Goal: Obtain resource: Download file/media

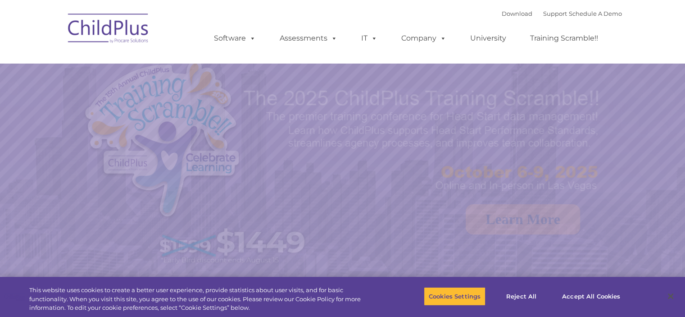
select select "MEDIUM"
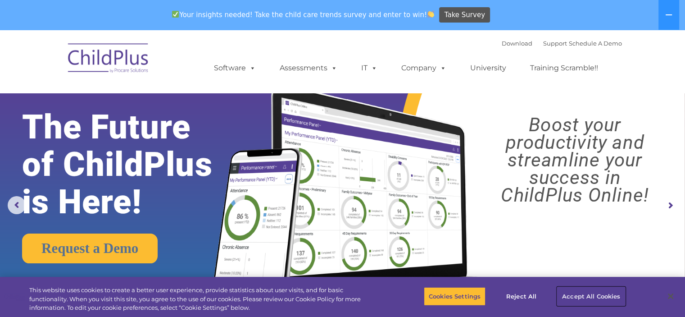
click at [572, 293] on button "Accept All Cookies" at bounding box center [591, 296] width 68 height 19
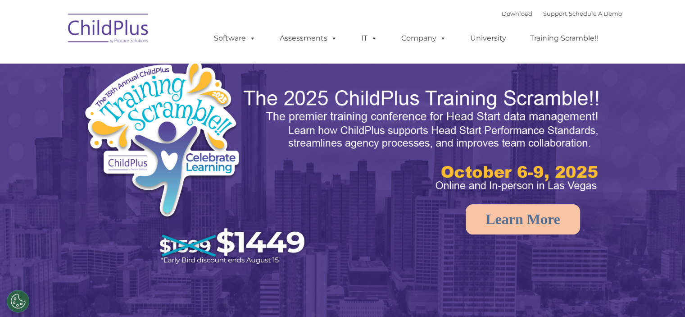
select select "MEDIUM"
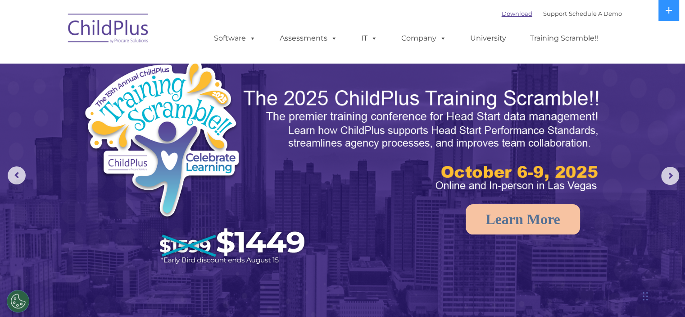
click at [512, 14] on link "Download" at bounding box center [517, 13] width 31 height 7
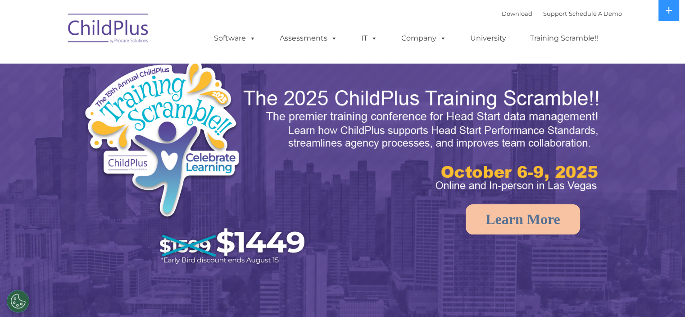
select select "MEDIUM"
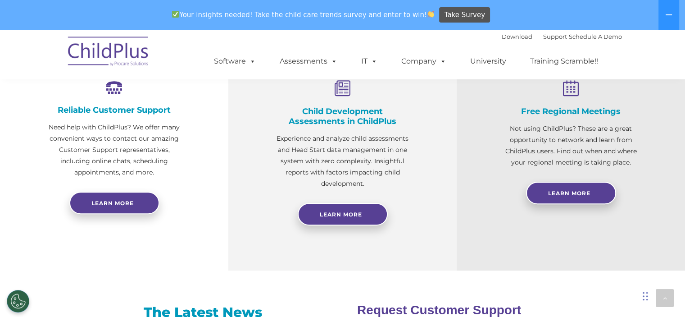
scroll to position [358, 0]
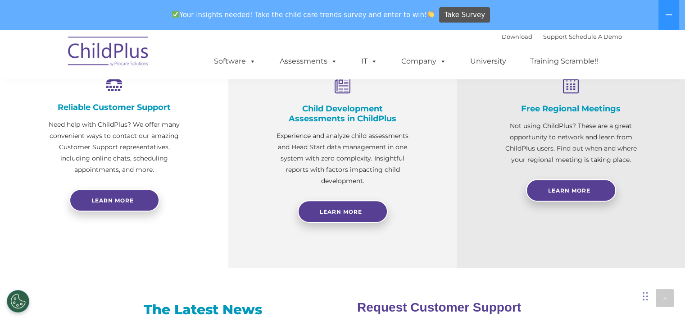
drag, startPoint x: 461, startPoint y: 154, endPoint x: 465, endPoint y: 140, distance: 14.1
click at [465, 140] on div "Free Regional Meetings Not using ChildPlus? These are a great opportunity to ne…" at bounding box center [571, 145] width 228 height 244
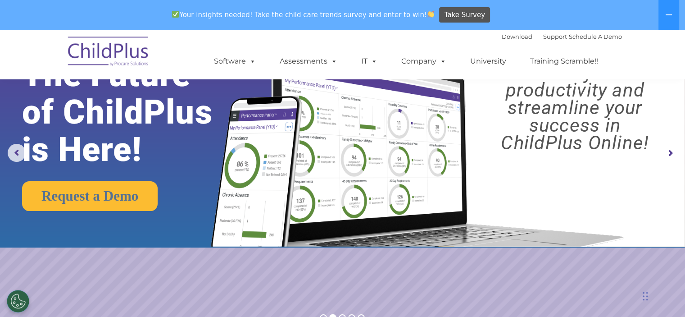
scroll to position [0, 0]
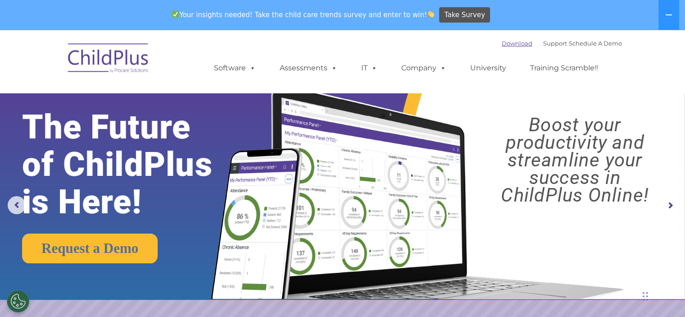
click at [508, 46] on link "Download" at bounding box center [517, 43] width 31 height 7
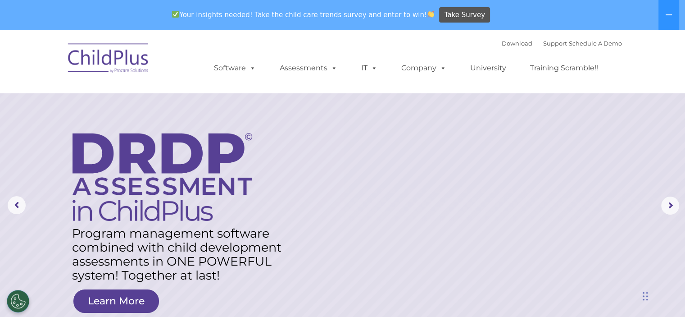
click at [359, 237] on rs-layer at bounding box center [342, 205] width 685 height 351
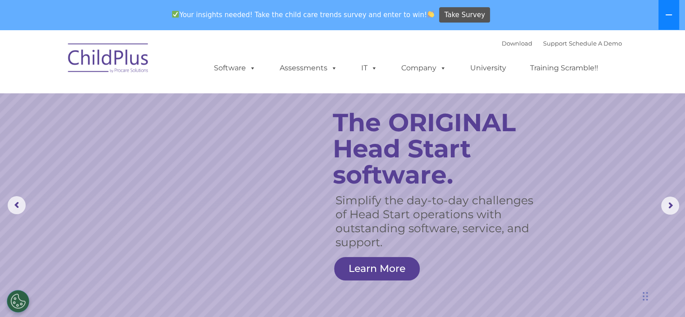
click at [665, 15] on button at bounding box center [669, 15] width 21 height 30
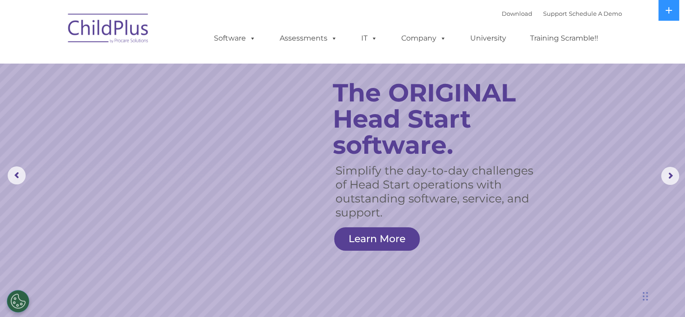
click at [562, 156] on rs-slide "Simplify the day-to-day challenges of Head Start operations with outstanding so…" at bounding box center [342, 175] width 685 height 351
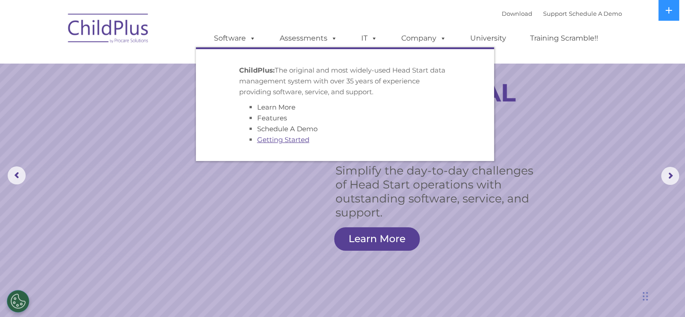
click at [271, 137] on link "Getting Started" at bounding box center [283, 139] width 52 height 9
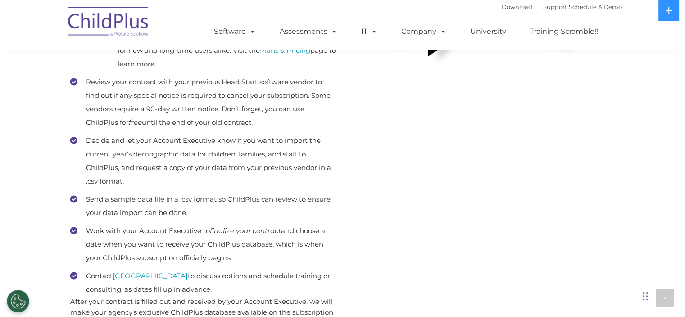
scroll to position [391, 0]
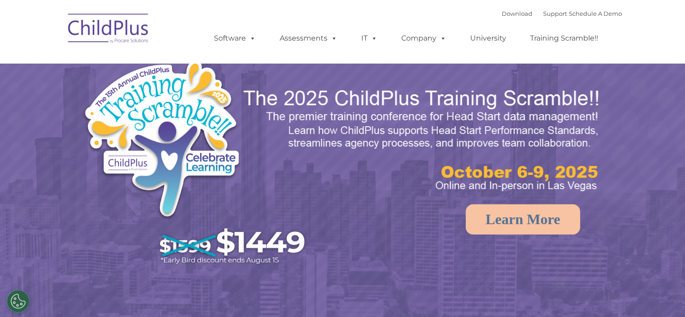
select select "MEDIUM"
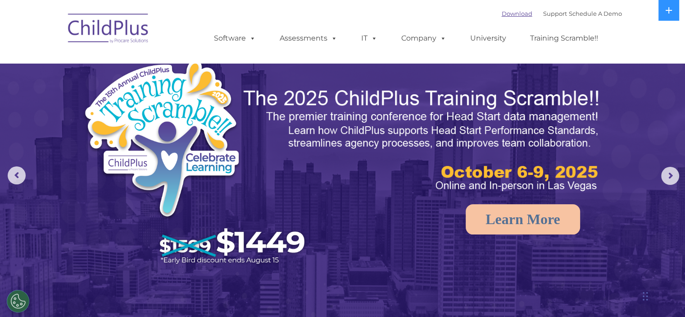
click at [505, 15] on link "Download" at bounding box center [517, 13] width 31 height 7
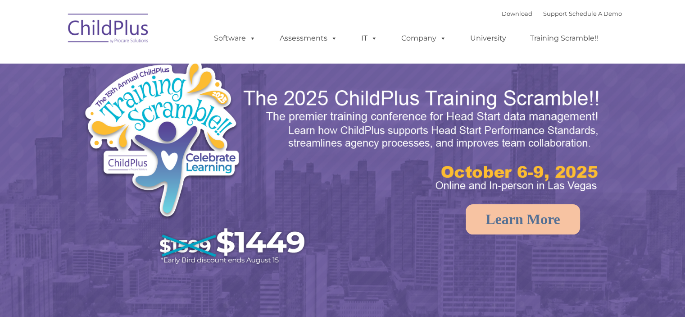
select select "MEDIUM"
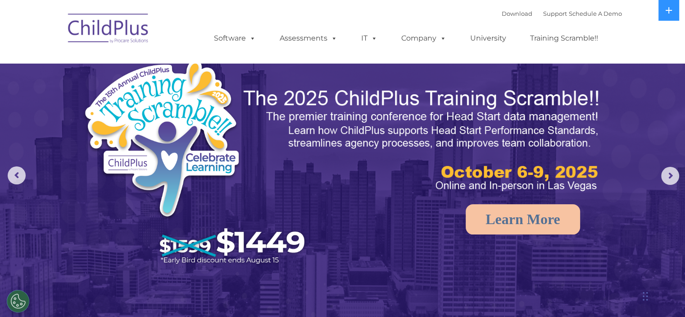
click at [391, 226] on img at bounding box center [342, 215] width 685 height 431
click at [422, 22] on ul "Software ChildPlus: The original and most widely-used Head Start data managemen…" at bounding box center [409, 38] width 426 height 36
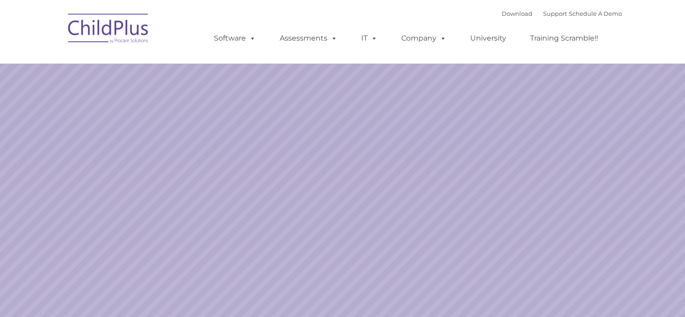
select select "MEDIUM"
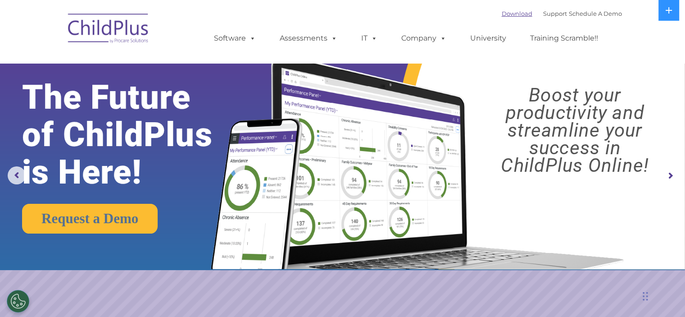
click at [506, 13] on link "Download" at bounding box center [517, 13] width 31 height 7
